Goal: Find specific page/section: Find specific page/section

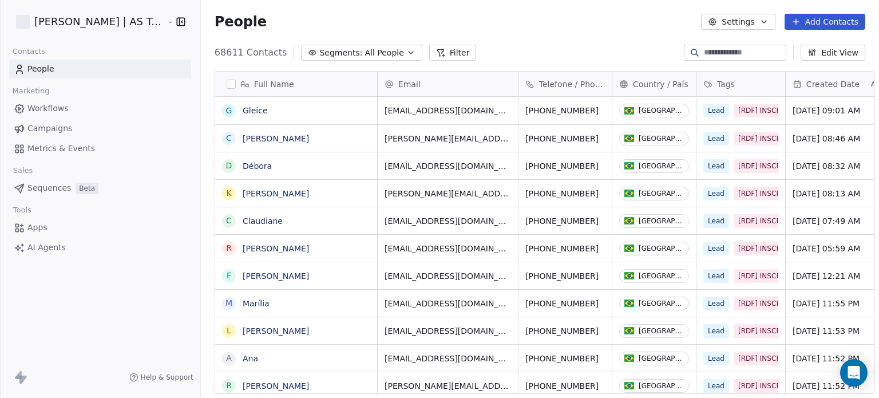
scroll to position [341, 678]
click at [78, 127] on link "Campaigns" at bounding box center [100, 128] width 182 height 19
